Goal: Find specific page/section: Find specific page/section

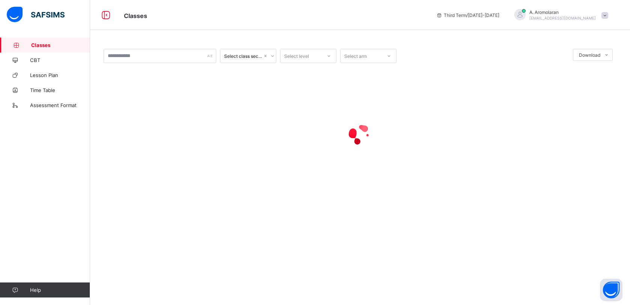
click at [38, 44] on span "Classes" at bounding box center [60, 45] width 59 height 6
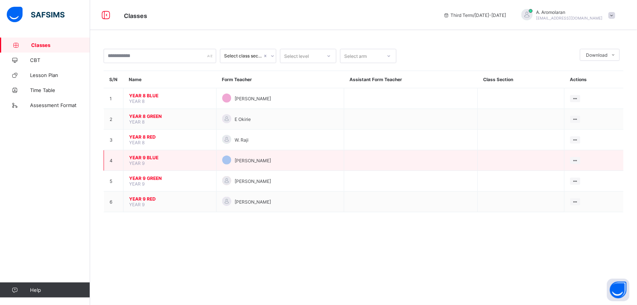
click at [152, 157] on span "YEAR 9 BLUE" at bounding box center [169, 158] width 81 height 6
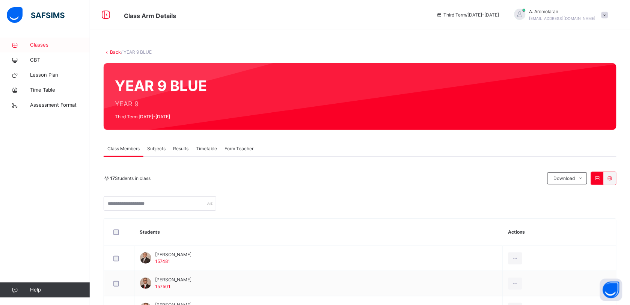
click at [49, 44] on span "Classes" at bounding box center [60, 45] width 60 height 8
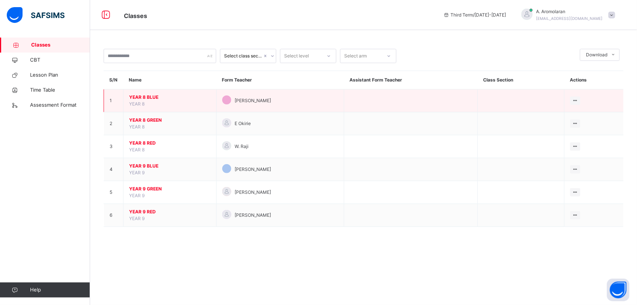
click at [149, 98] on span "YEAR 8 BLUE" at bounding box center [169, 97] width 81 height 7
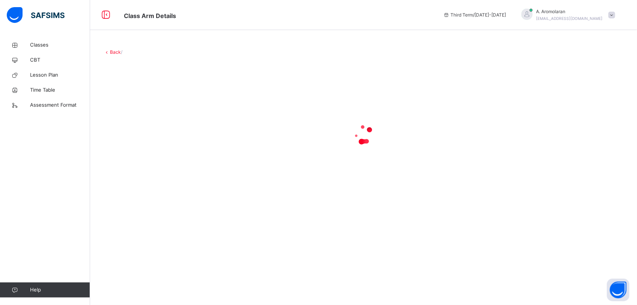
click at [149, 98] on div at bounding box center [364, 134] width 520 height 143
